Goal: Task Accomplishment & Management: Manage account settings

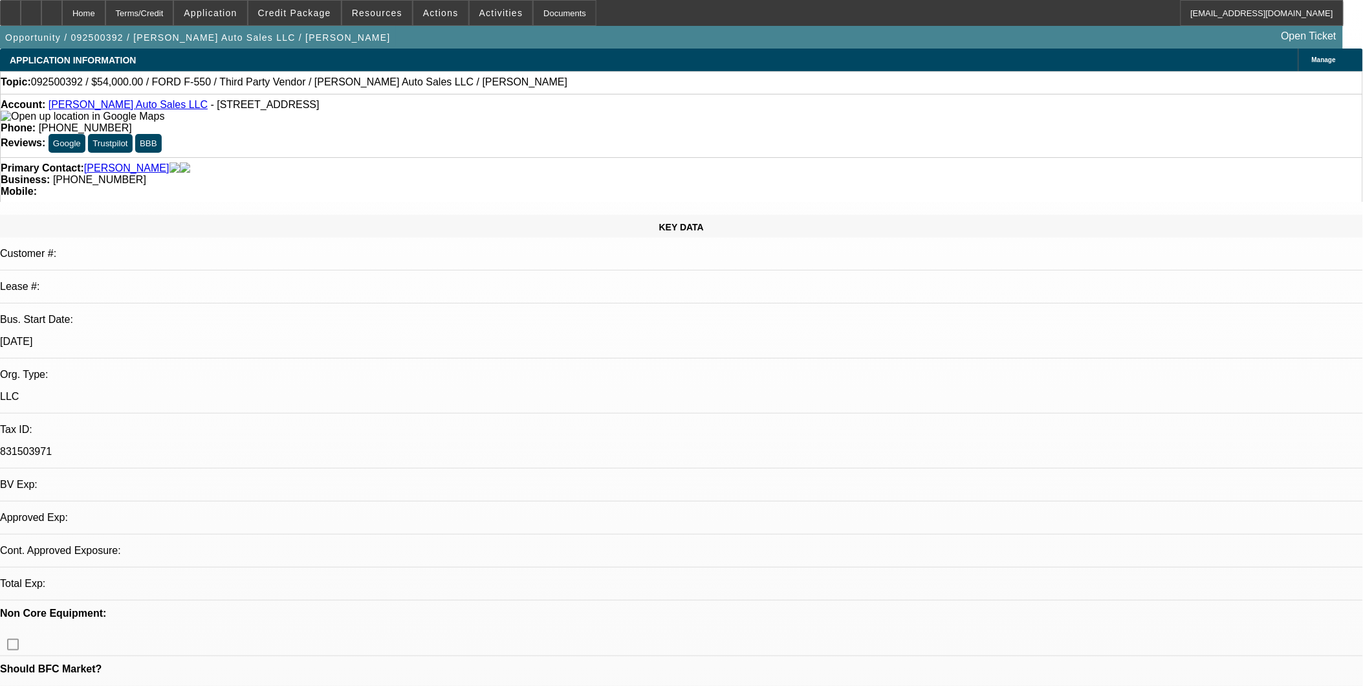
select select "0"
select select "2"
select select "0"
select select "1"
select select "2"
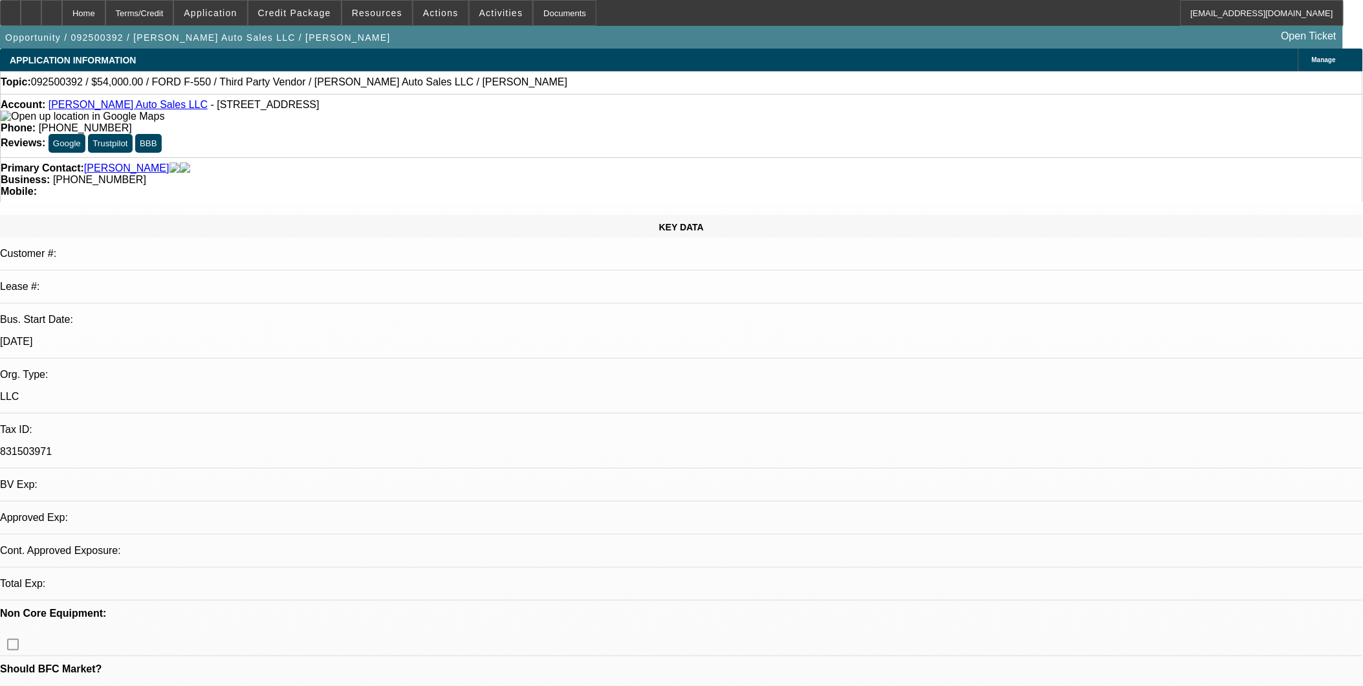
select select "6"
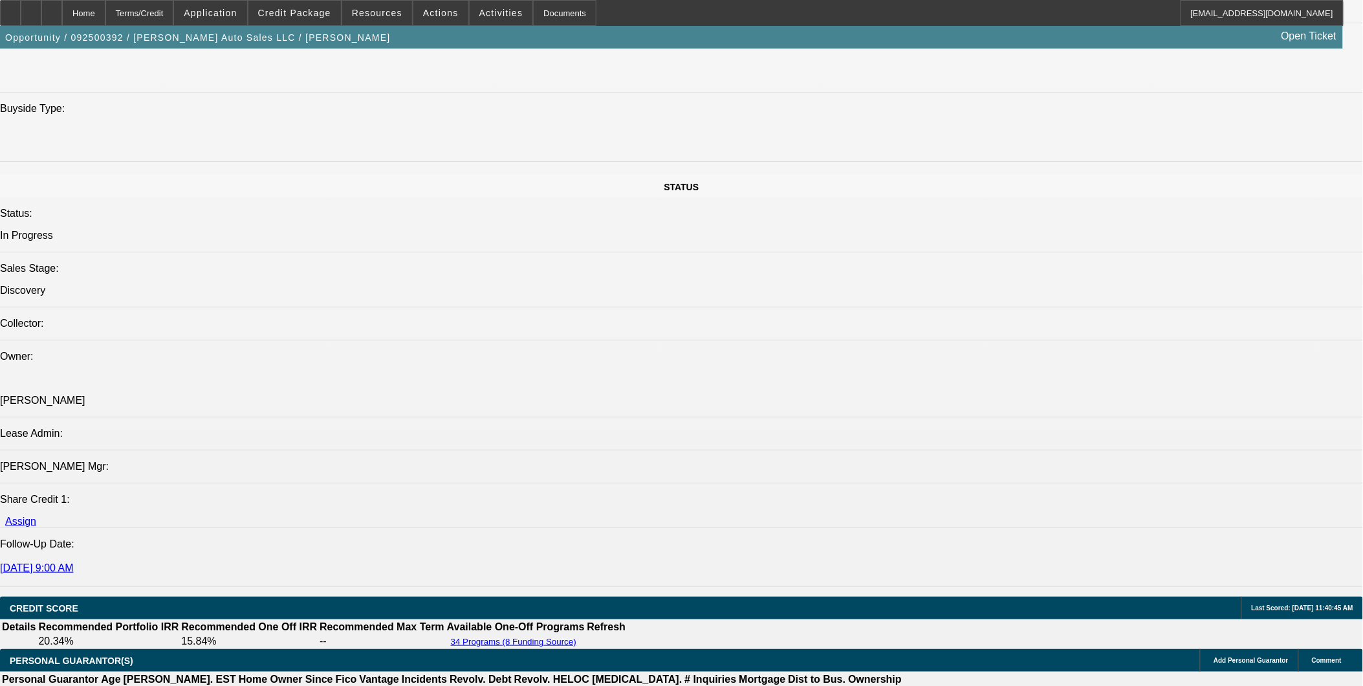
scroll to position [1294, 0]
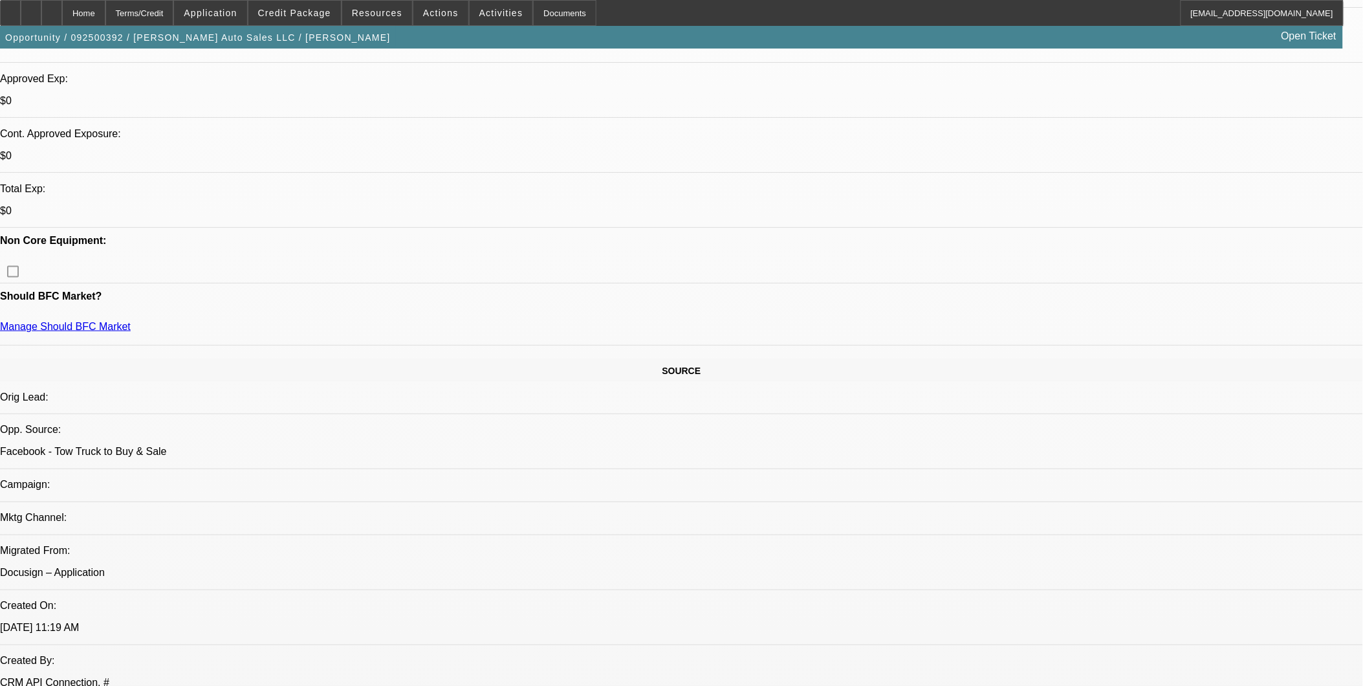
scroll to position [359, 0]
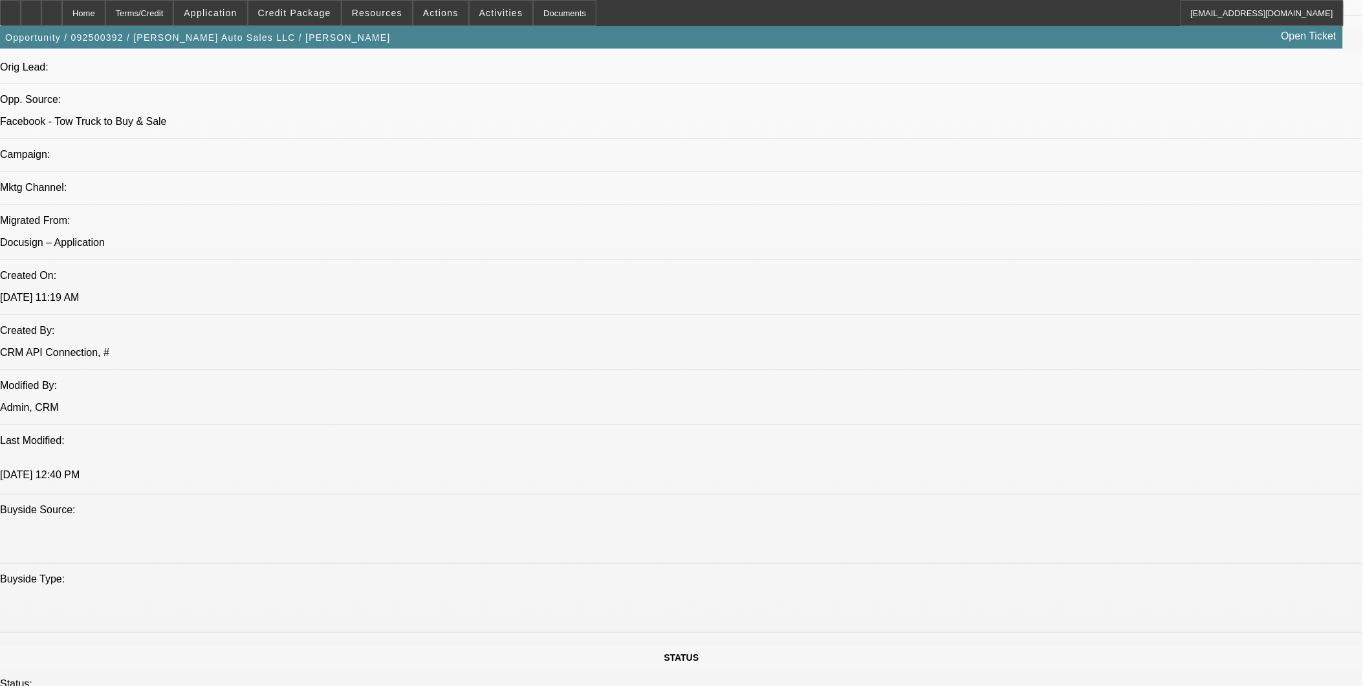
scroll to position [719, 0]
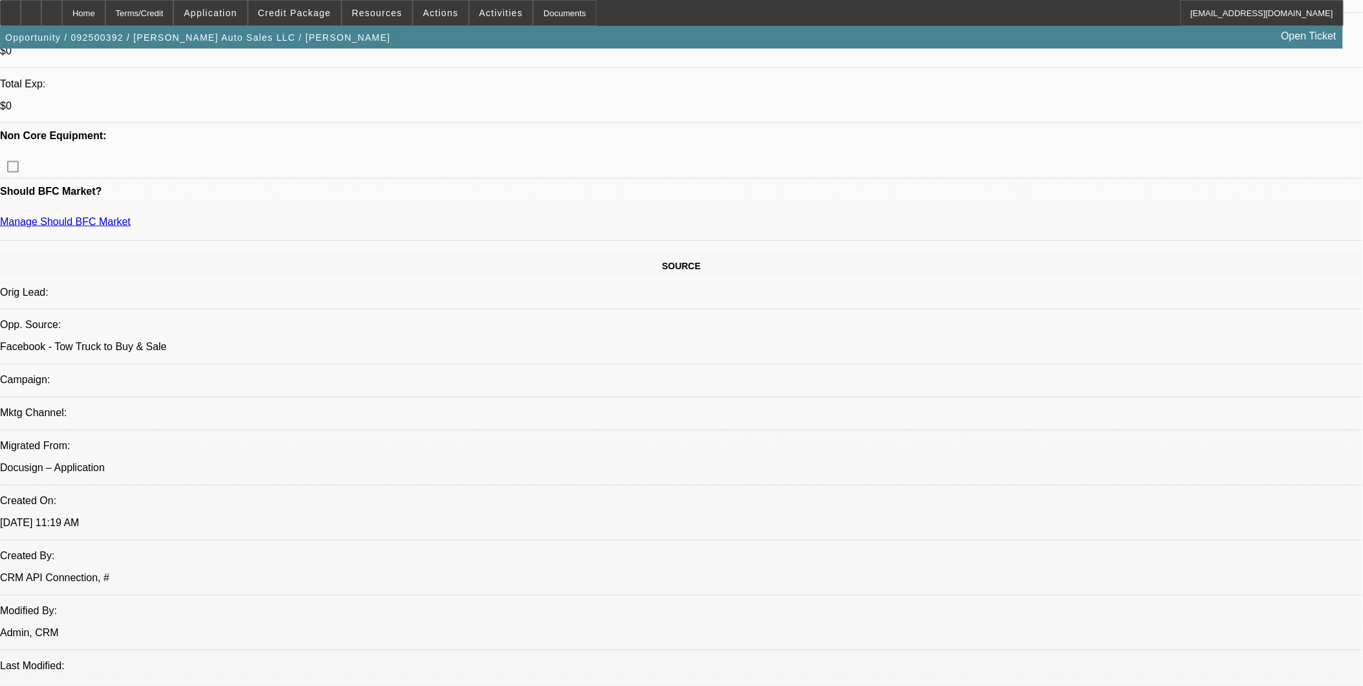
scroll to position [431, 0]
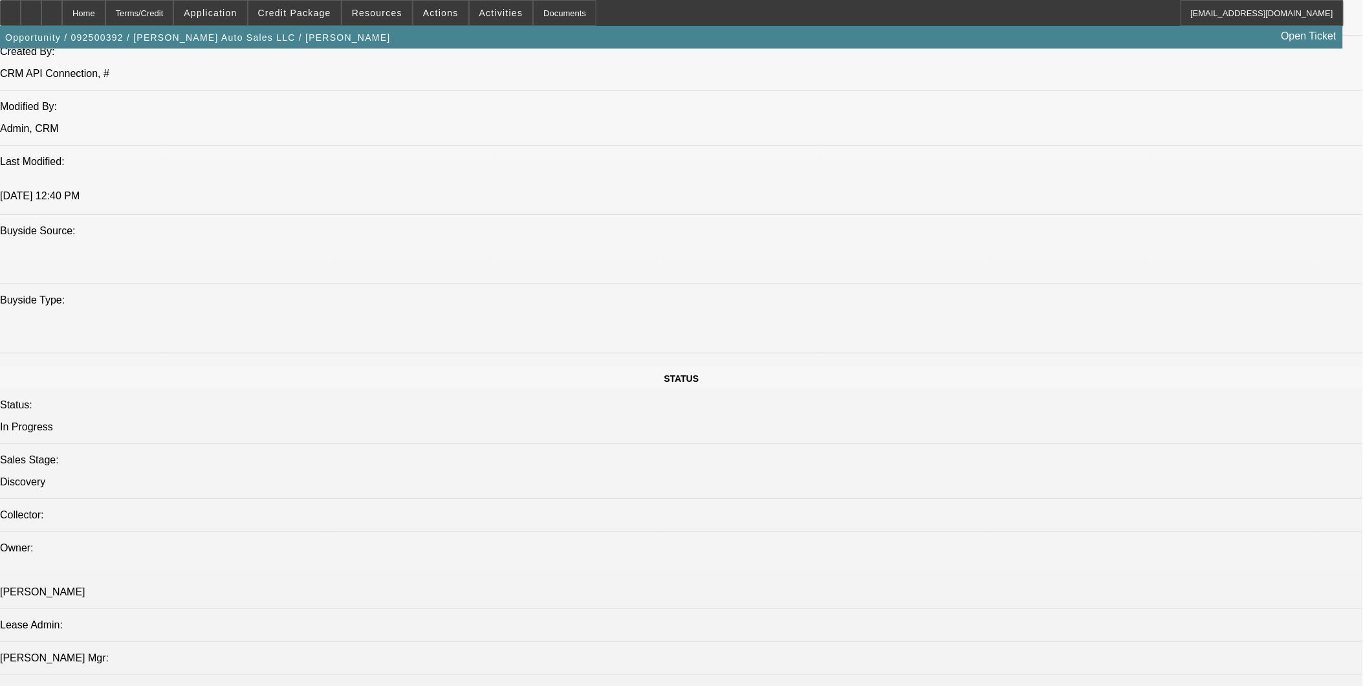
scroll to position [1294, 0]
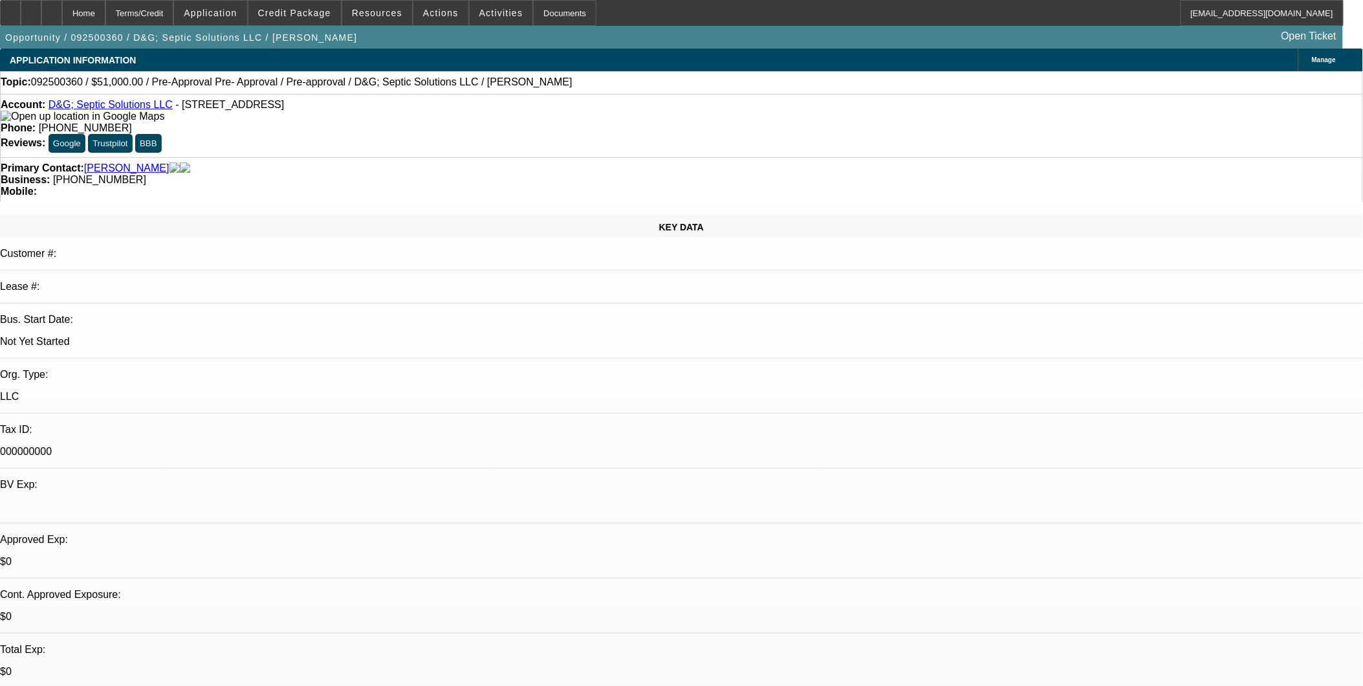
select select "0.15"
select select "2"
select select "0"
select select "0.15"
select select "2"
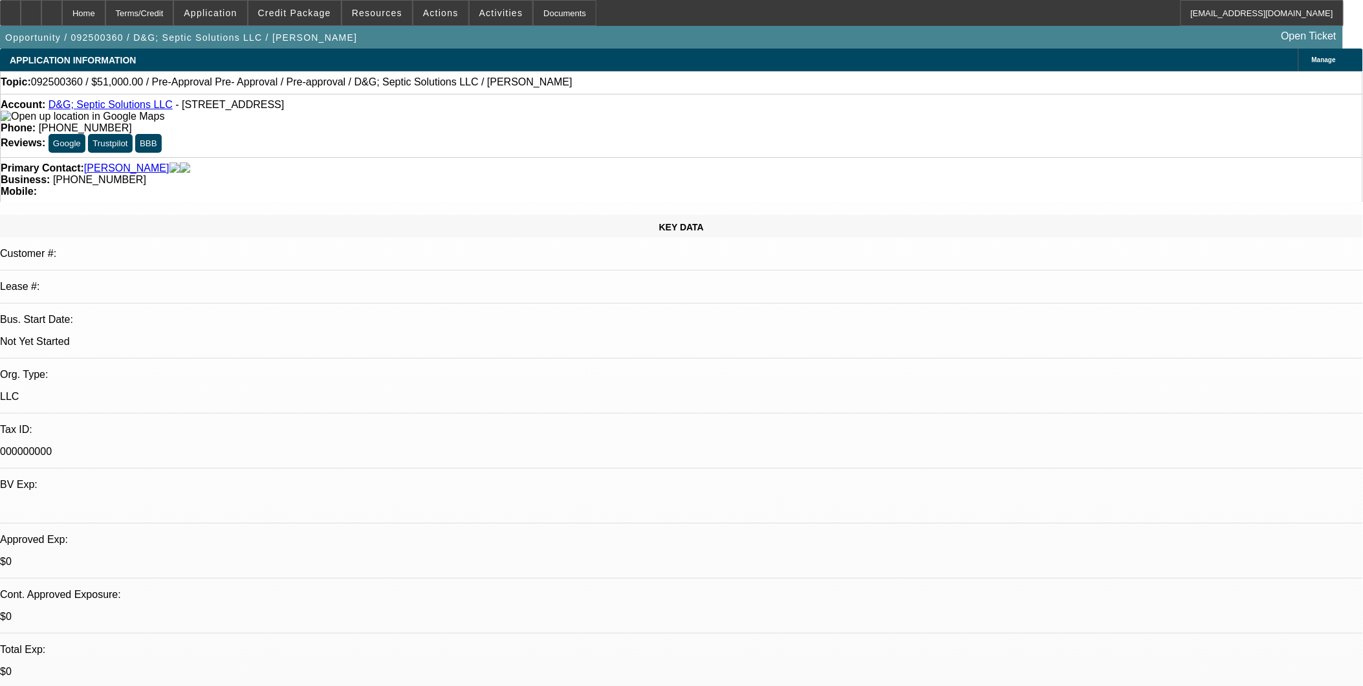
select select "0"
select select "1"
select select "2"
select select "6"
select select "1"
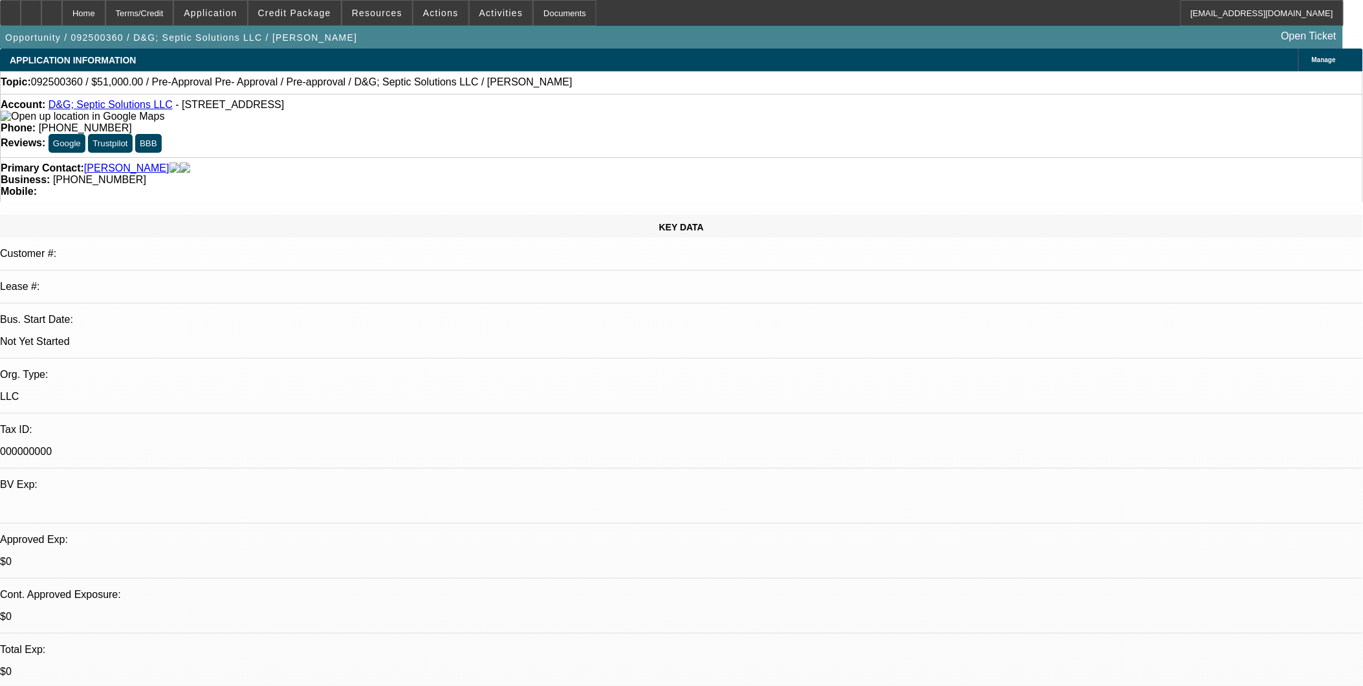
select select "2"
select select "6"
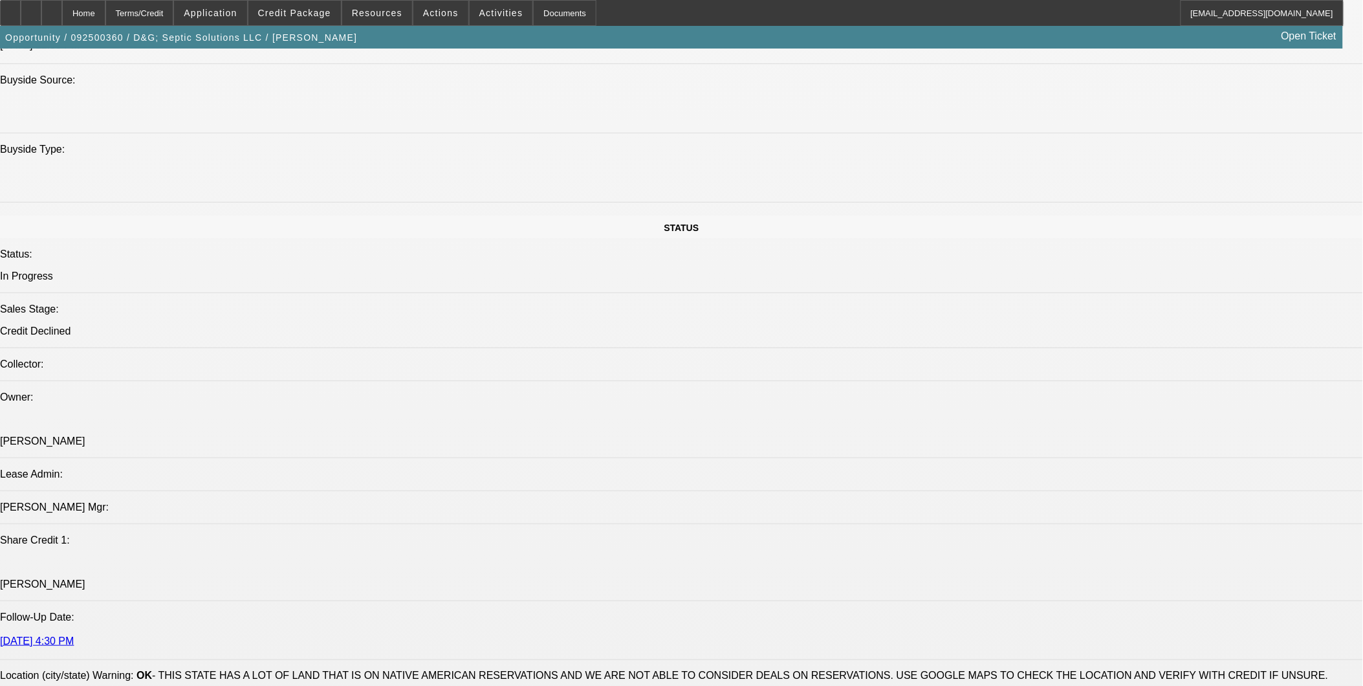
scroll to position [1366, 0]
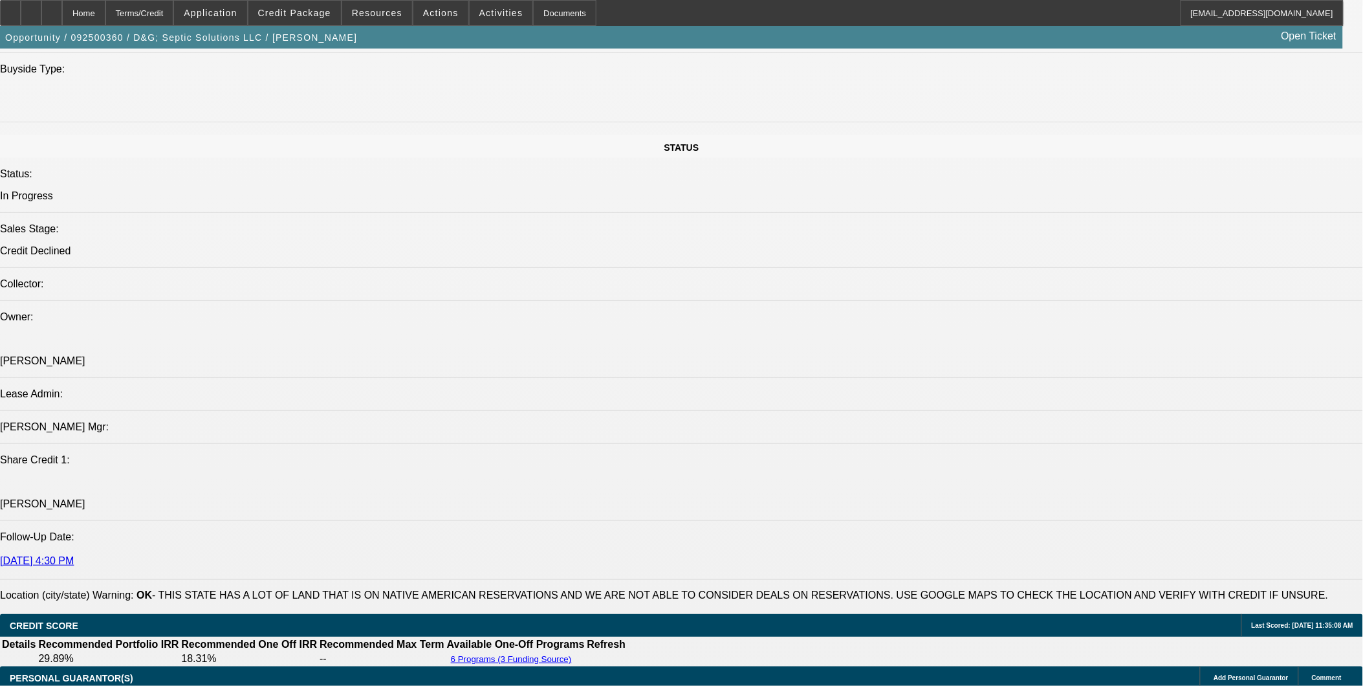
drag, startPoint x: 102, startPoint y: 291, endPoint x: 558, endPoint y: 302, distance: 455.7
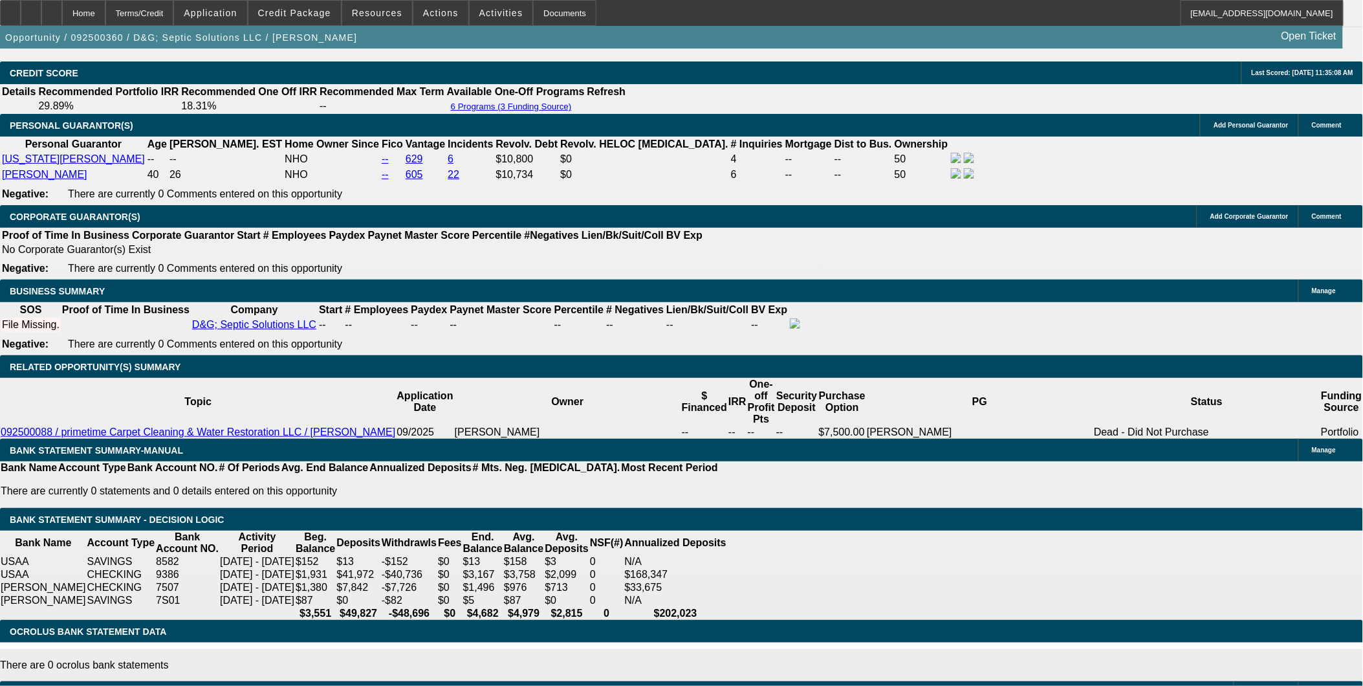
scroll to position [1901, 0]
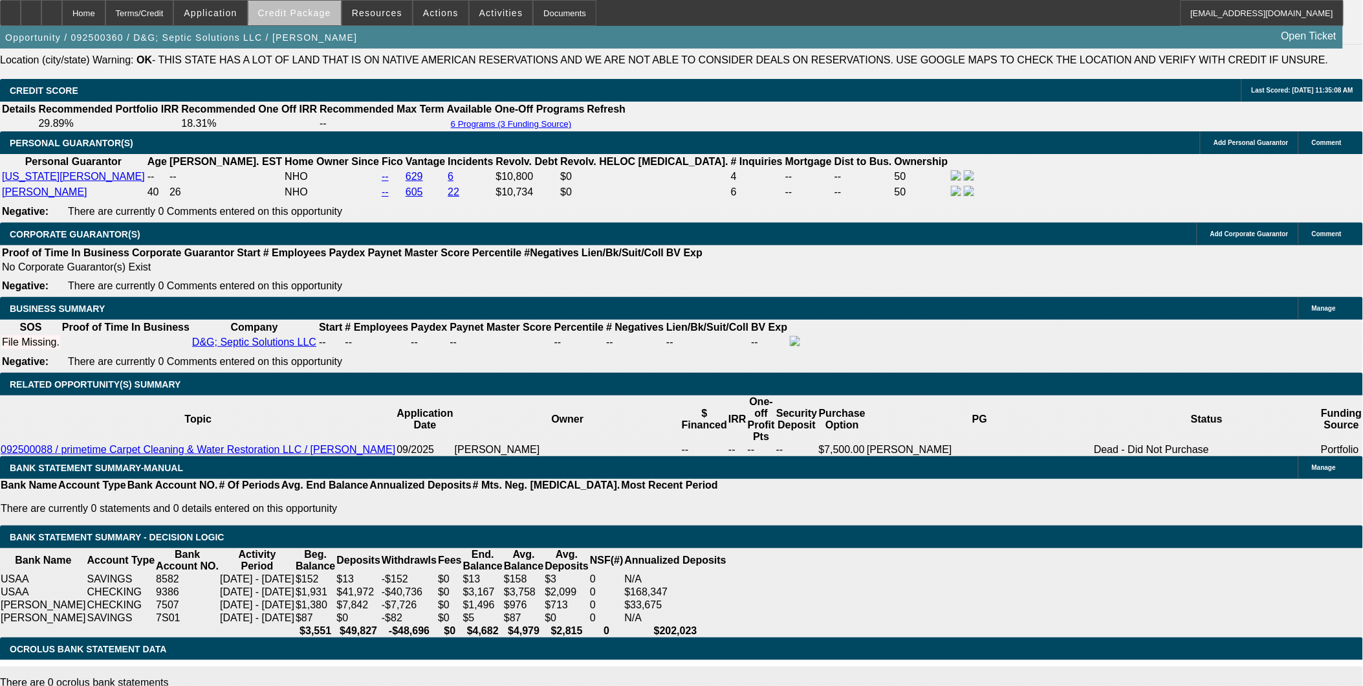
click at [331, 12] on span "Credit Package" at bounding box center [294, 13] width 73 height 10
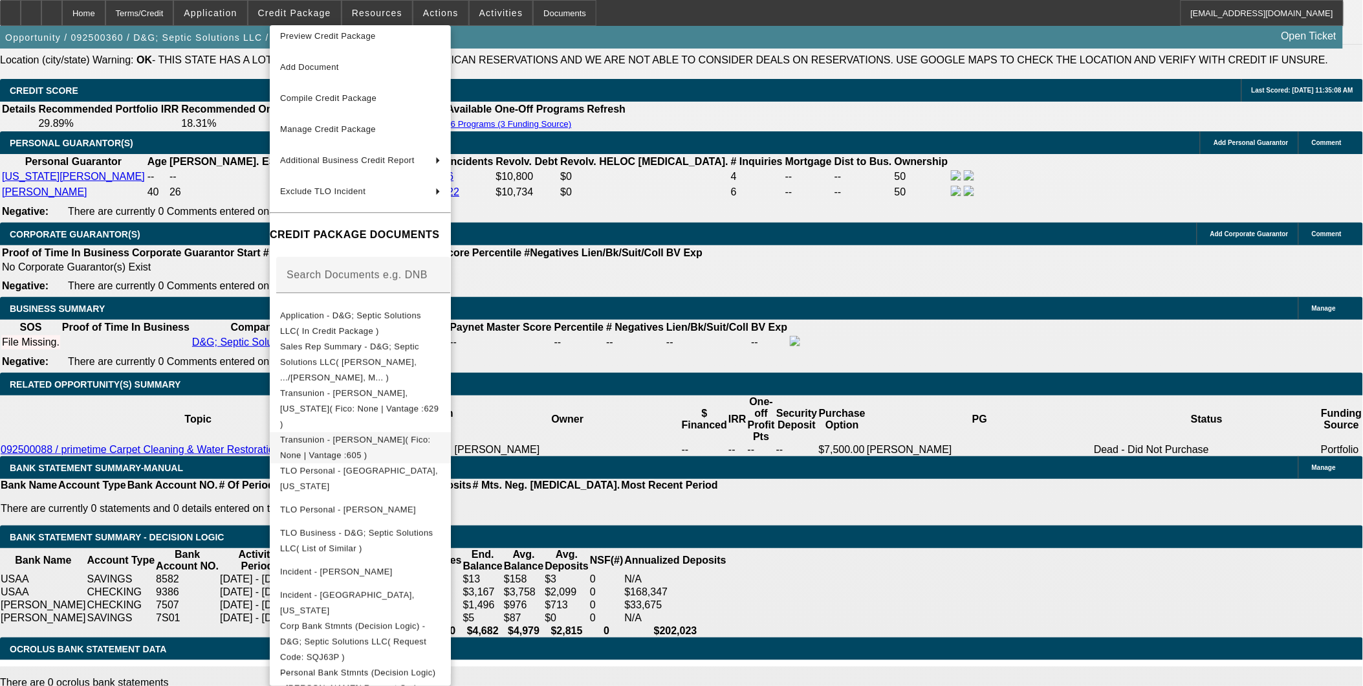
scroll to position [12, 0]
click at [814, 292] on div at bounding box center [681, 343] width 1363 height 686
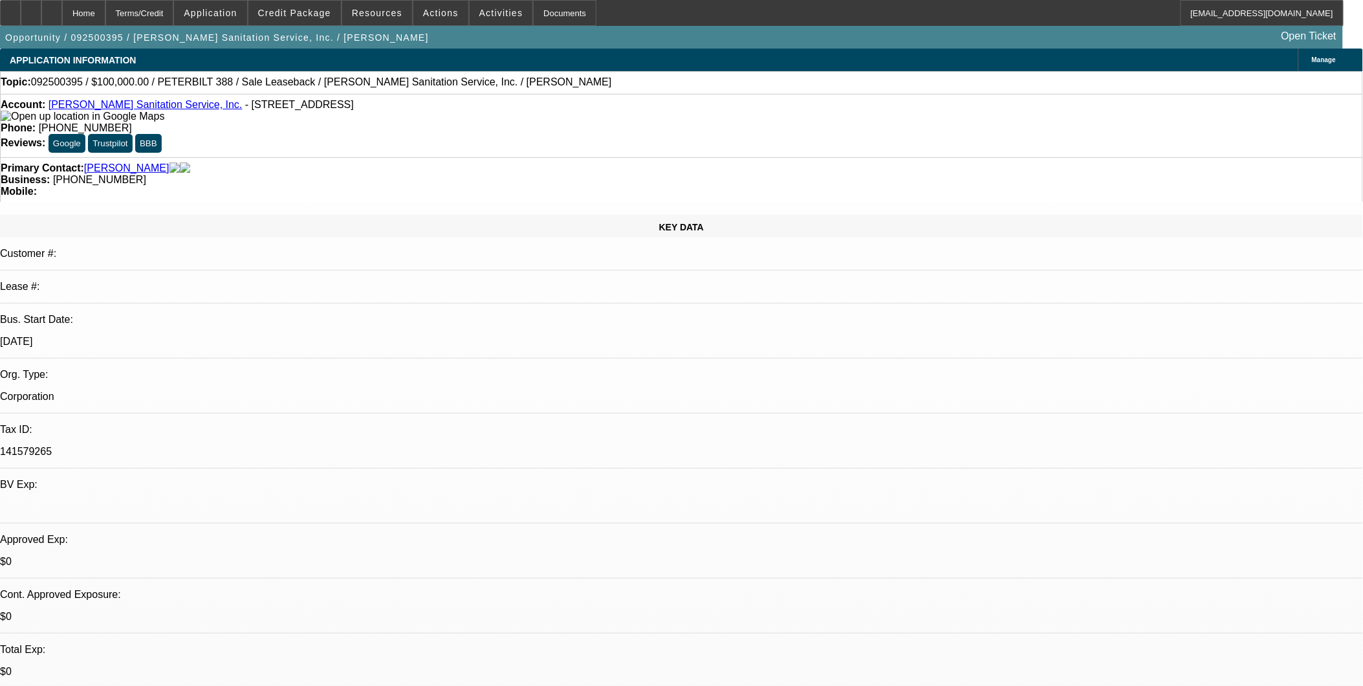
select select "0"
select select "1"
select select "2"
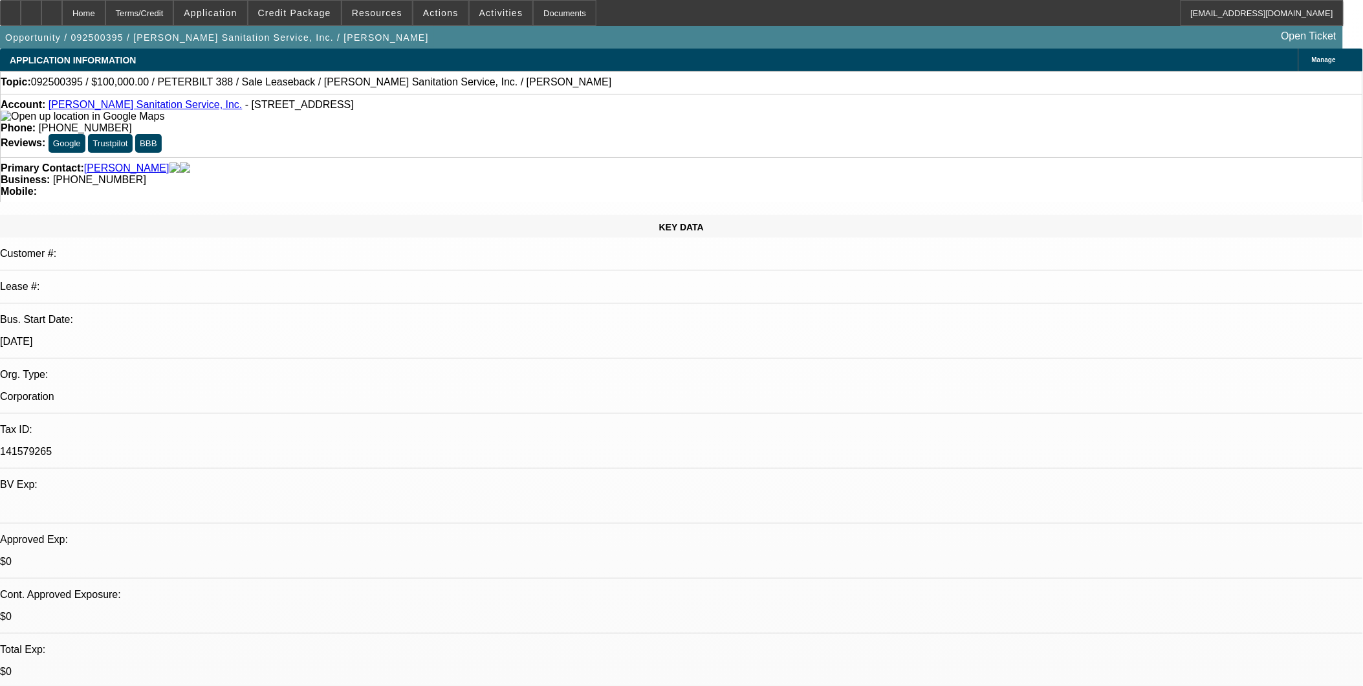
select select "6"
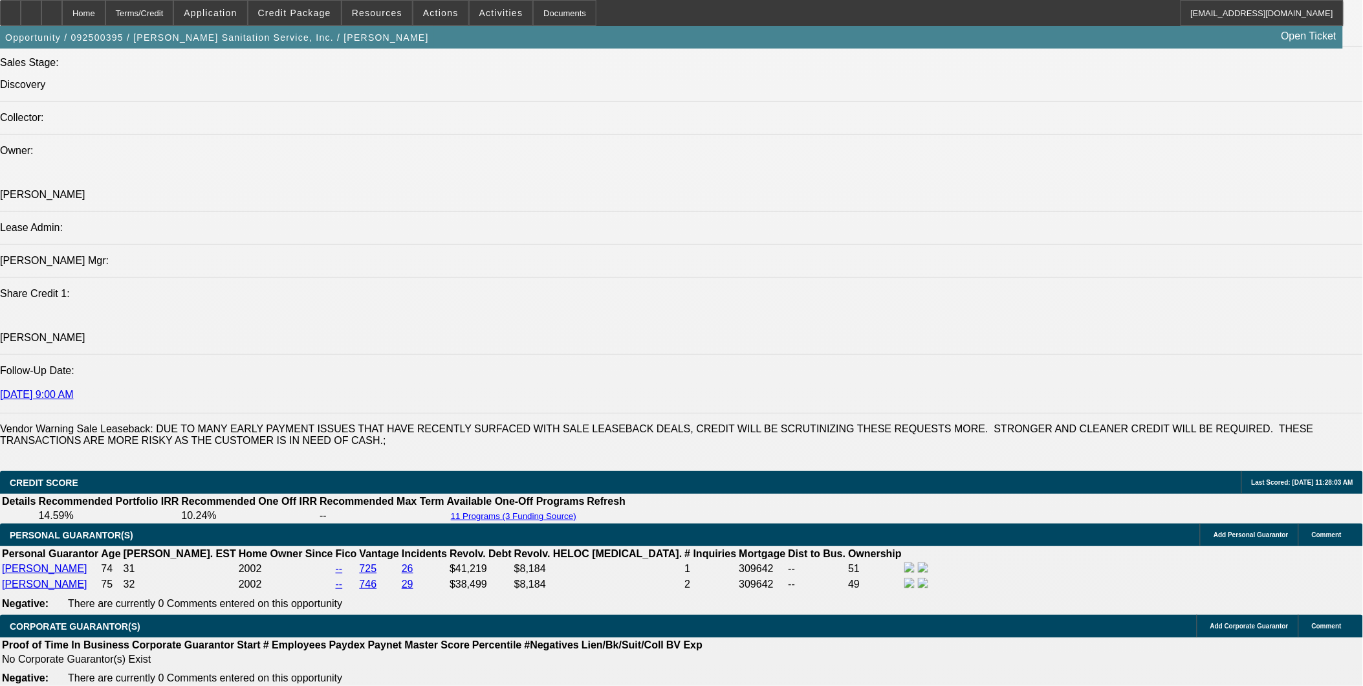
scroll to position [1438, 0]
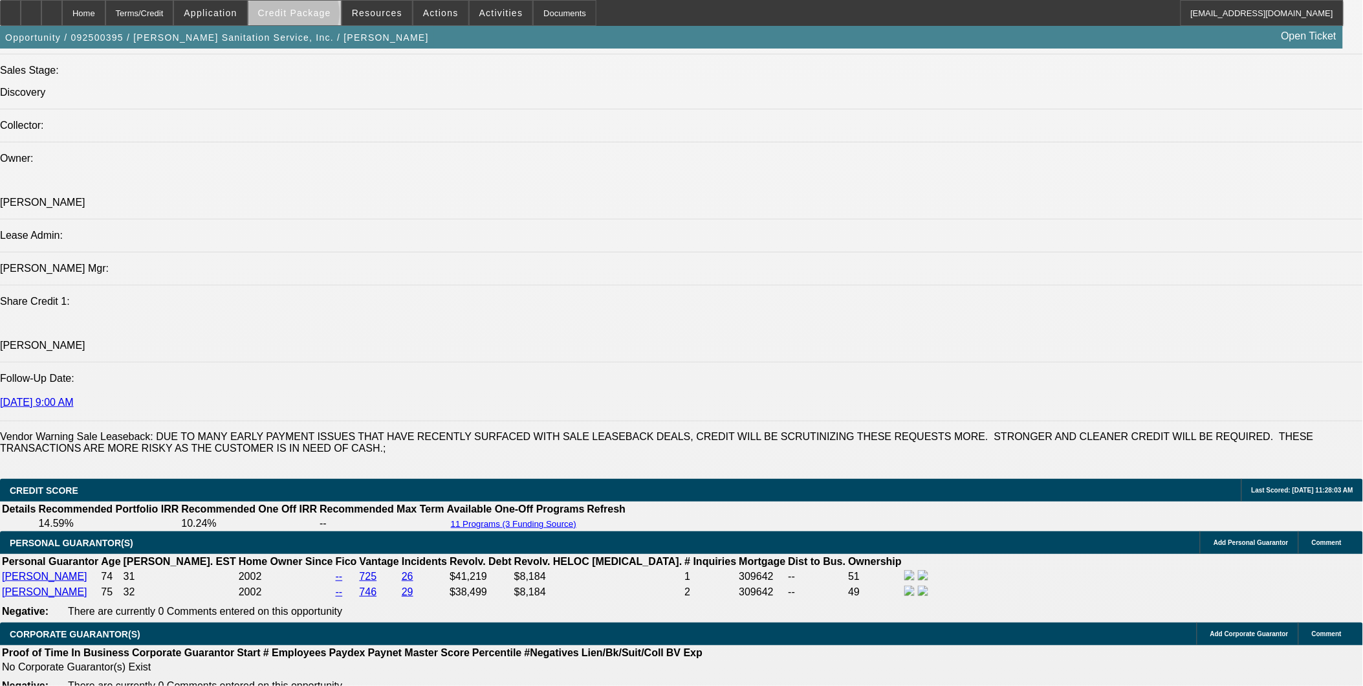
click at [314, 16] on span "Credit Package" at bounding box center [294, 13] width 73 height 10
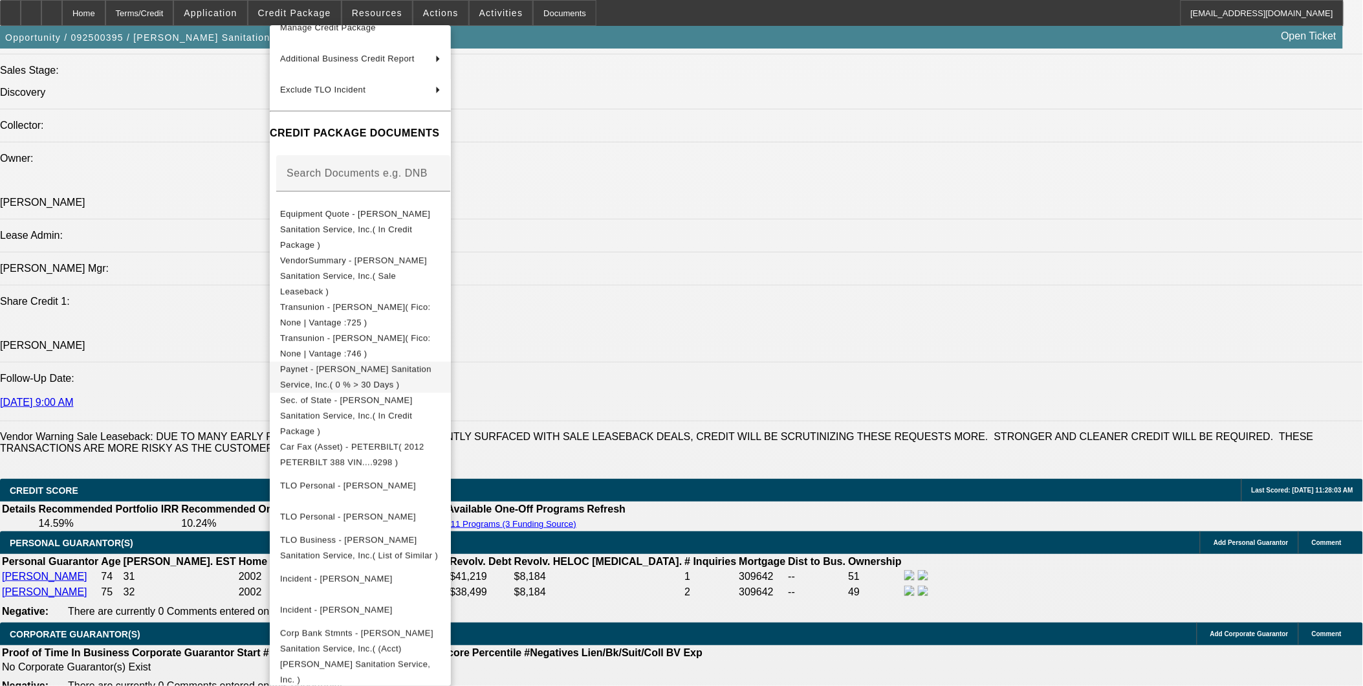
scroll to position [113, 0]
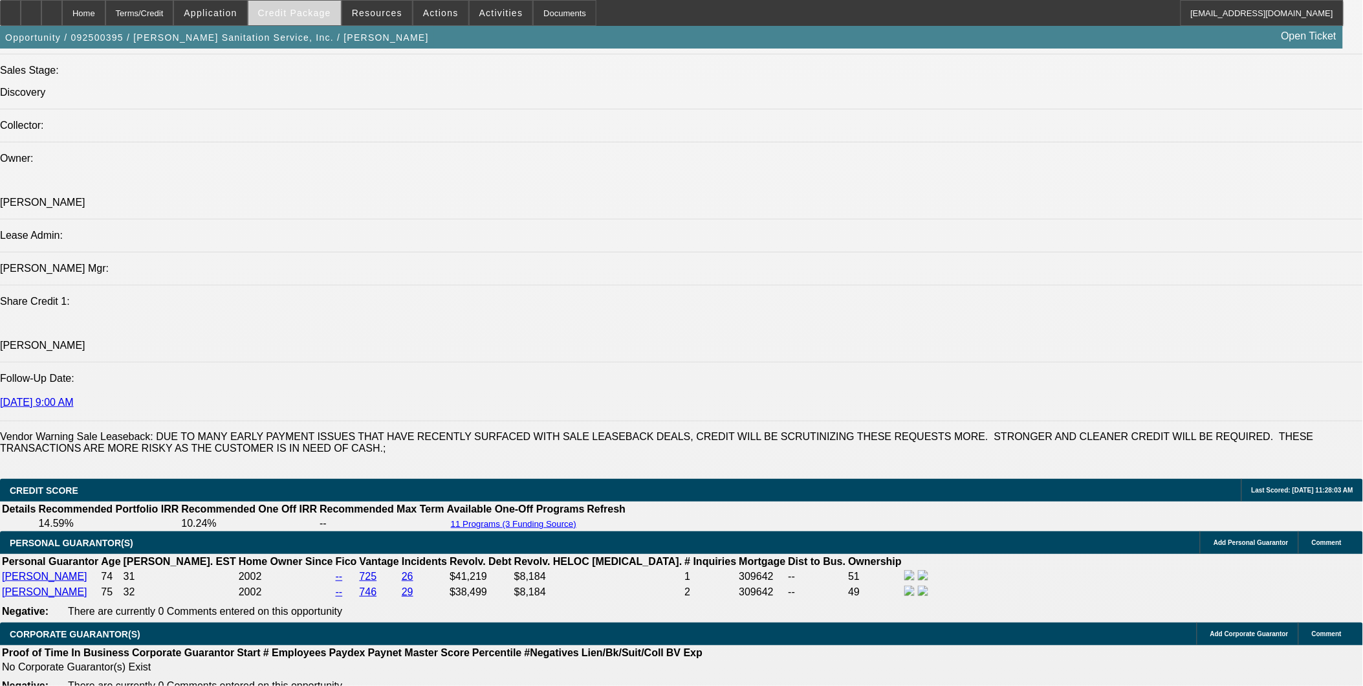
click at [329, 14] on span "Credit Package" at bounding box center [294, 13] width 73 height 10
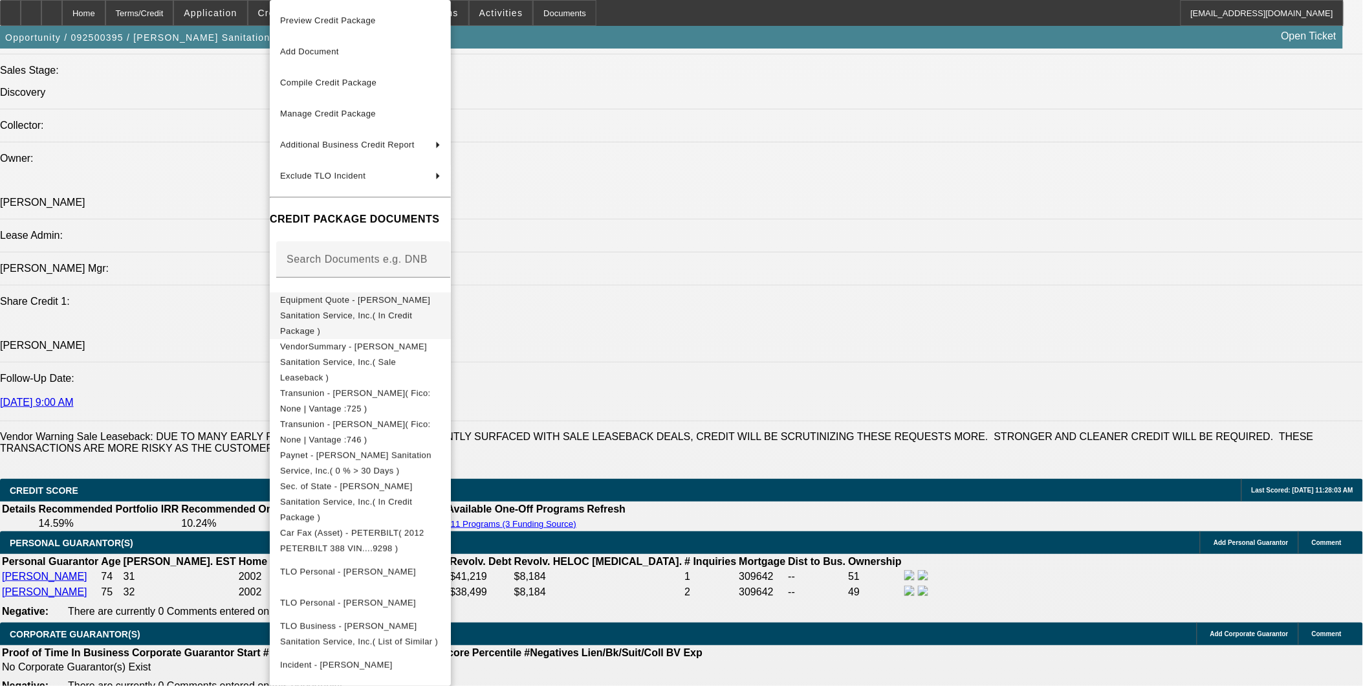
click at [380, 307] on span "Equipment Quote - Herring Sanitation Service, Inc.( In Credit Package )" at bounding box center [360, 315] width 160 height 47
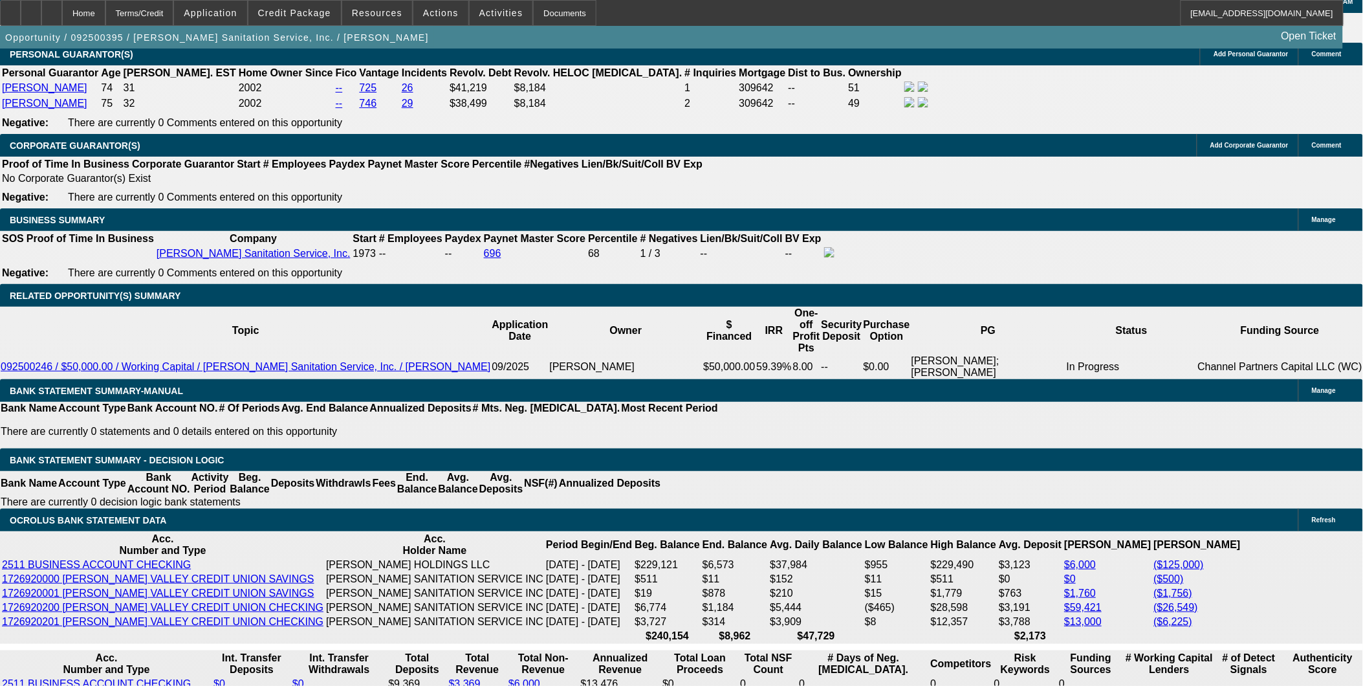
scroll to position [1941, 0]
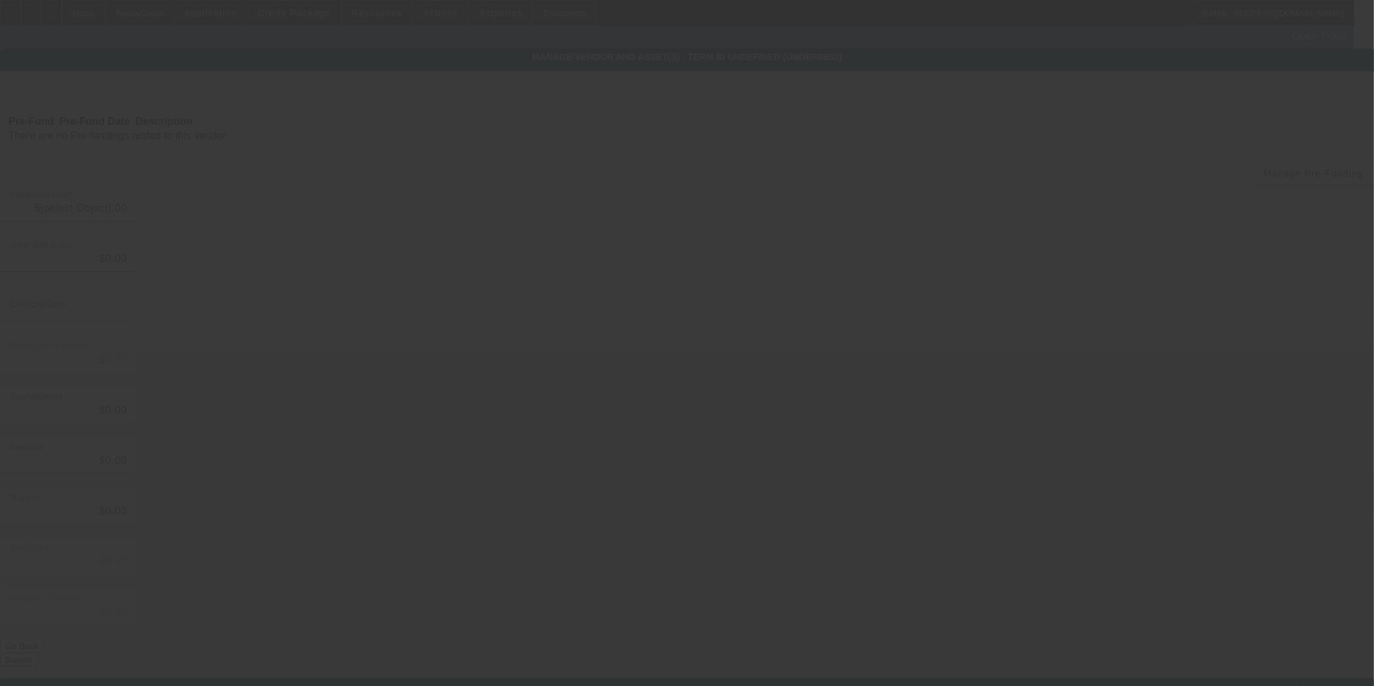
type input "$100,000.00"
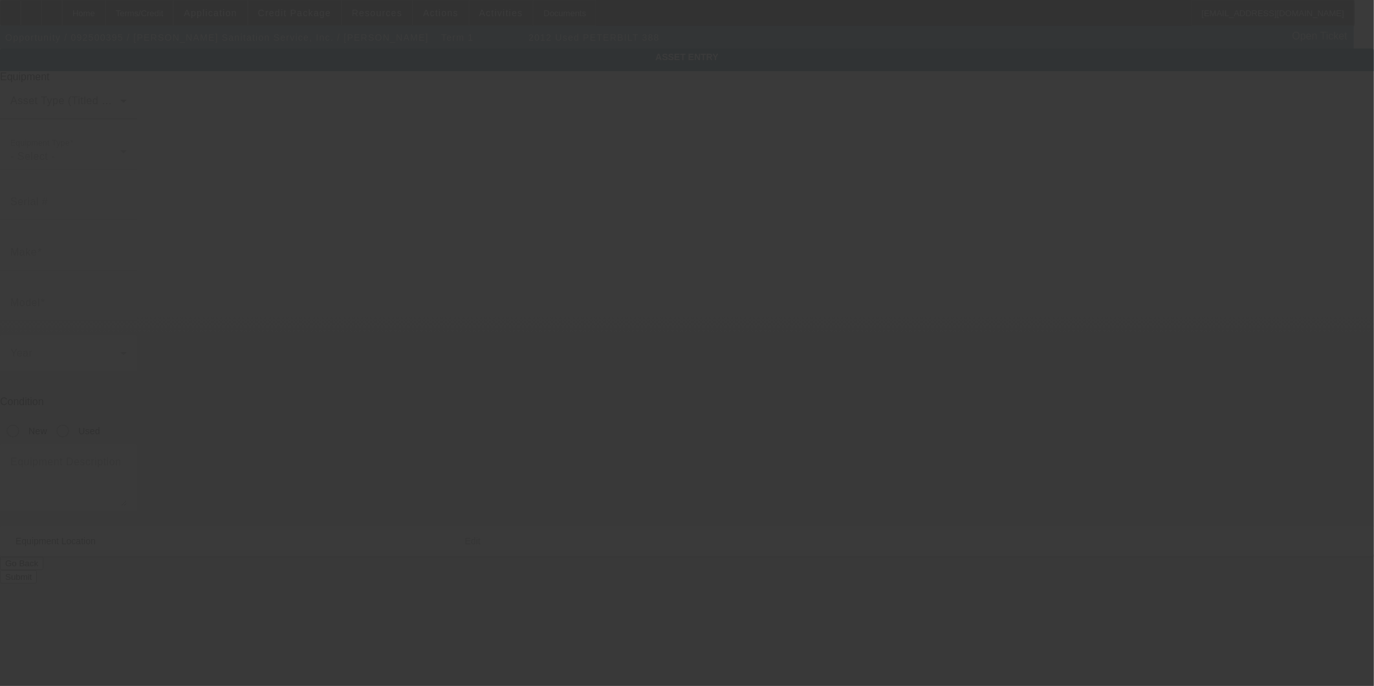
type input "1NPWL40X0CD169298"
type input "peterbilt"
type input "388"
radio input "true"
type input "146 Old Route 9"
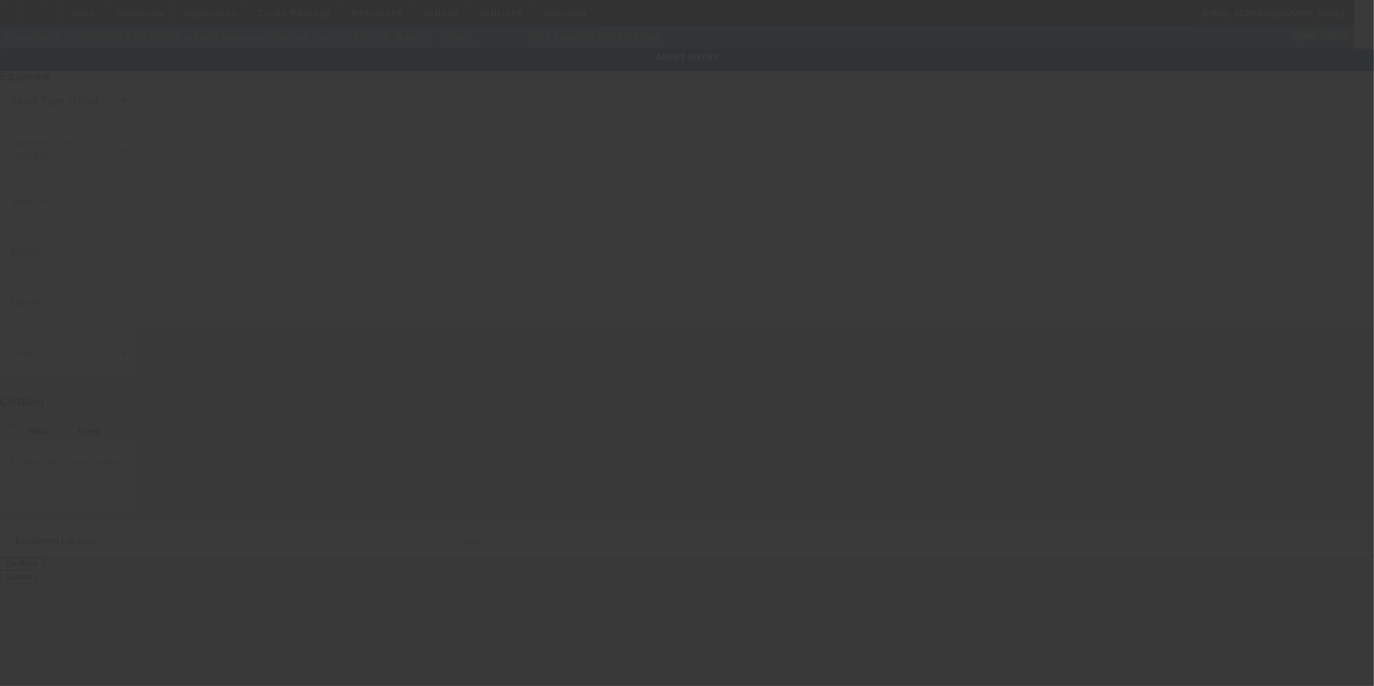
type input "# 1"
type input "Fishkill"
type input "12524"
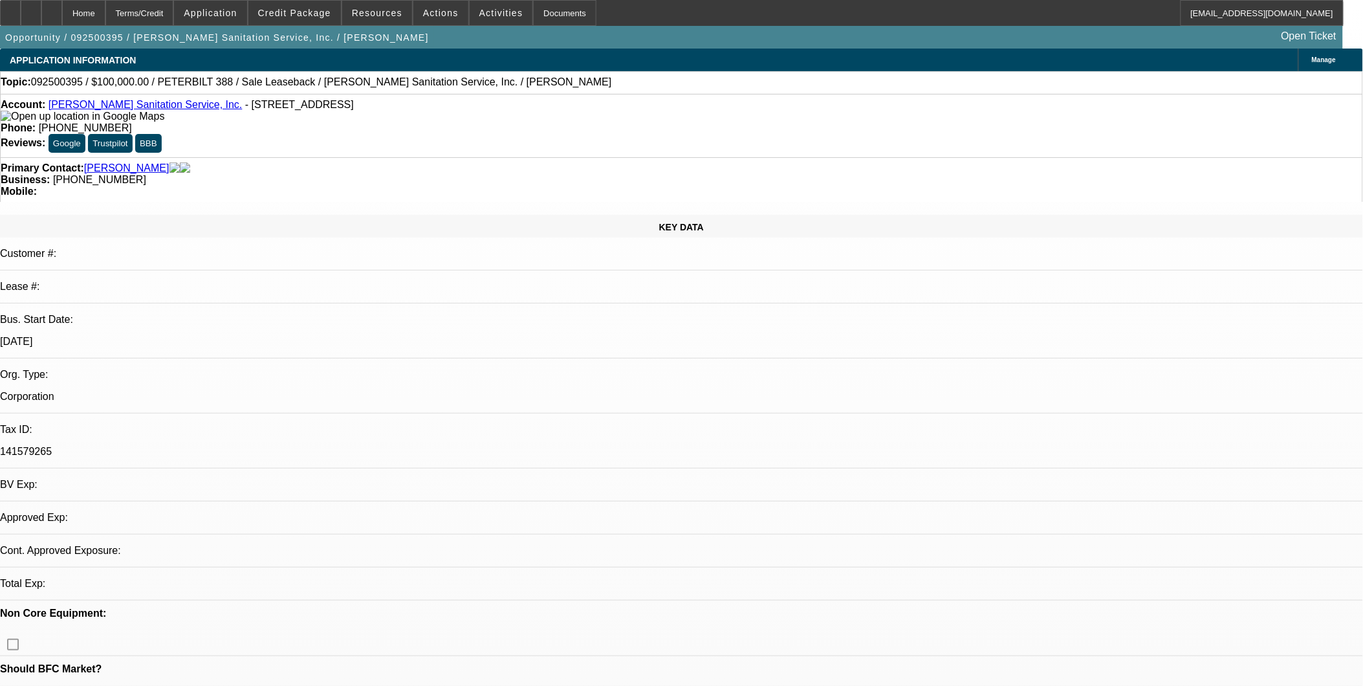
select select "0"
select select "2"
select select "0"
select select "6"
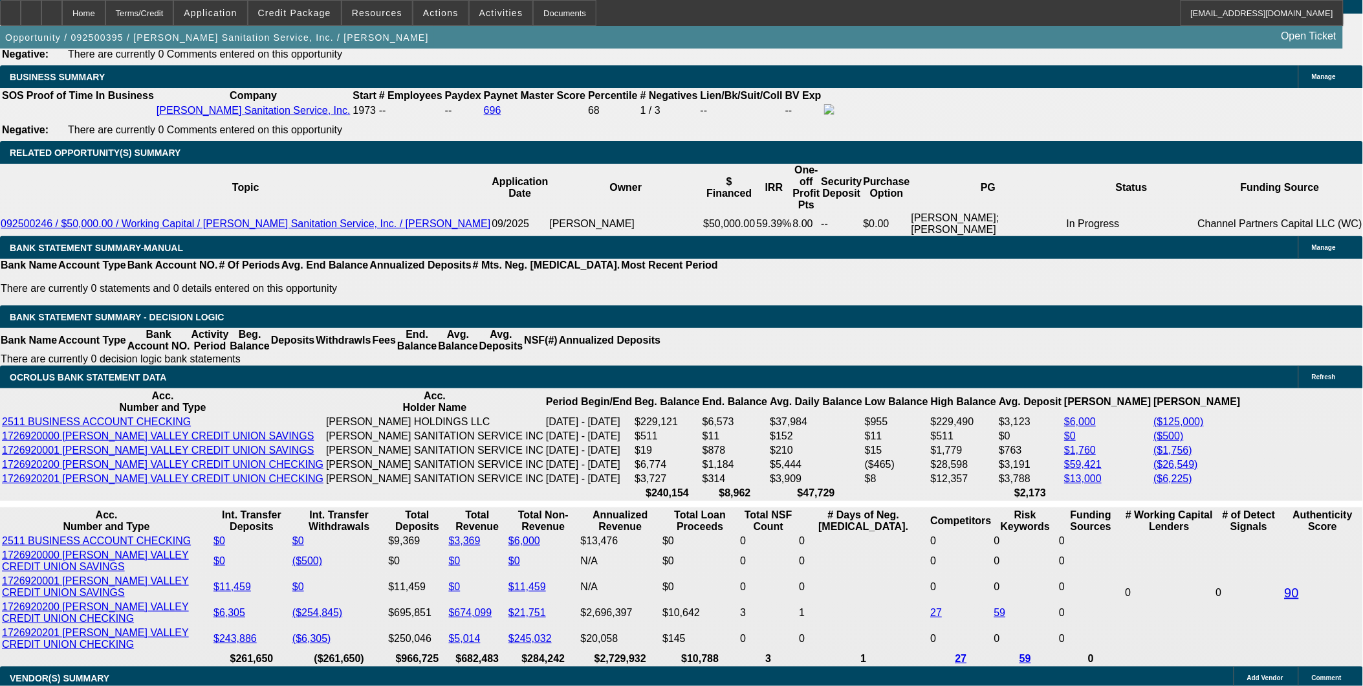
scroll to position [2085, 0]
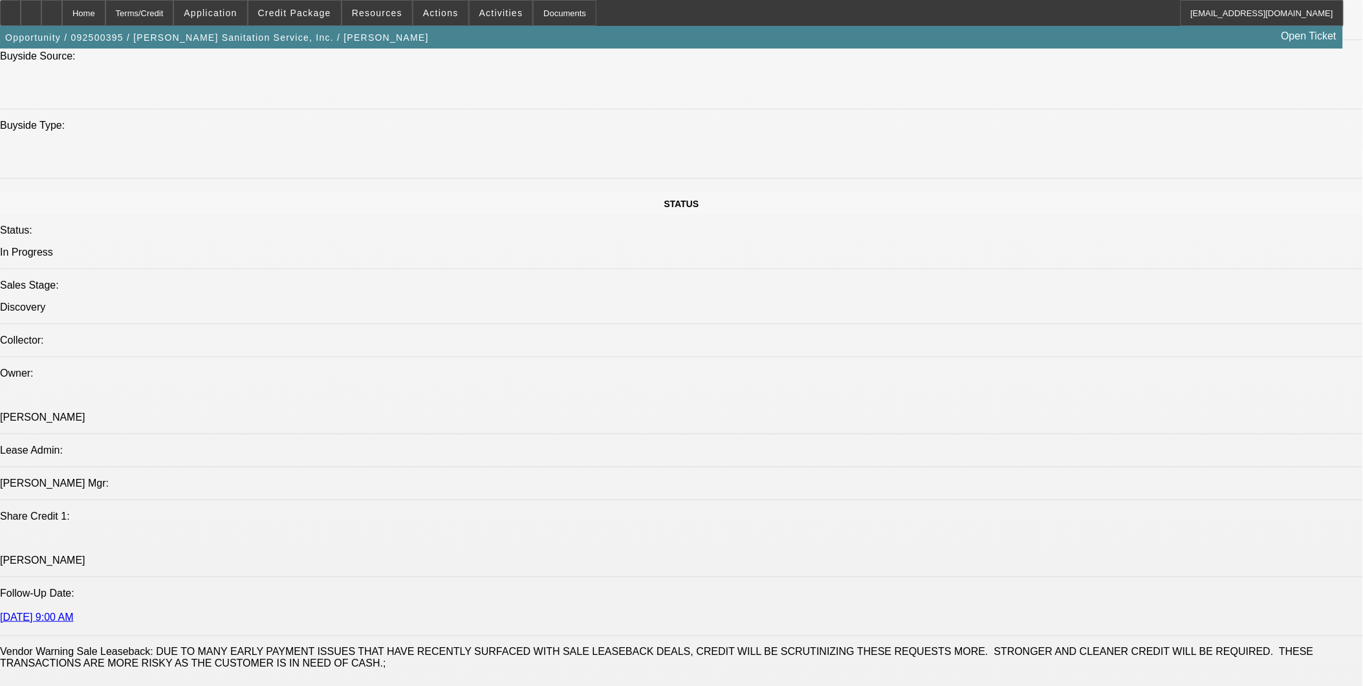
scroll to position [1222, 0]
